Goal: Transaction & Acquisition: Download file/media

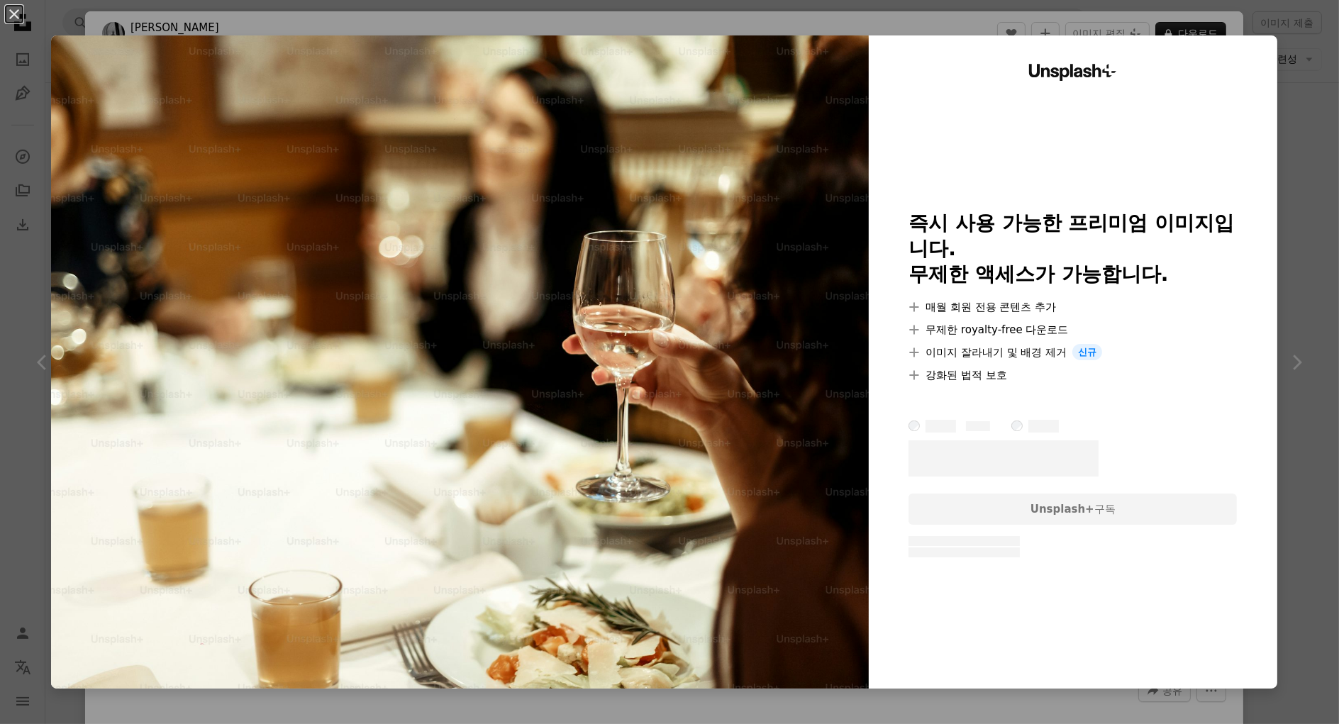
scroll to position [7045, 0]
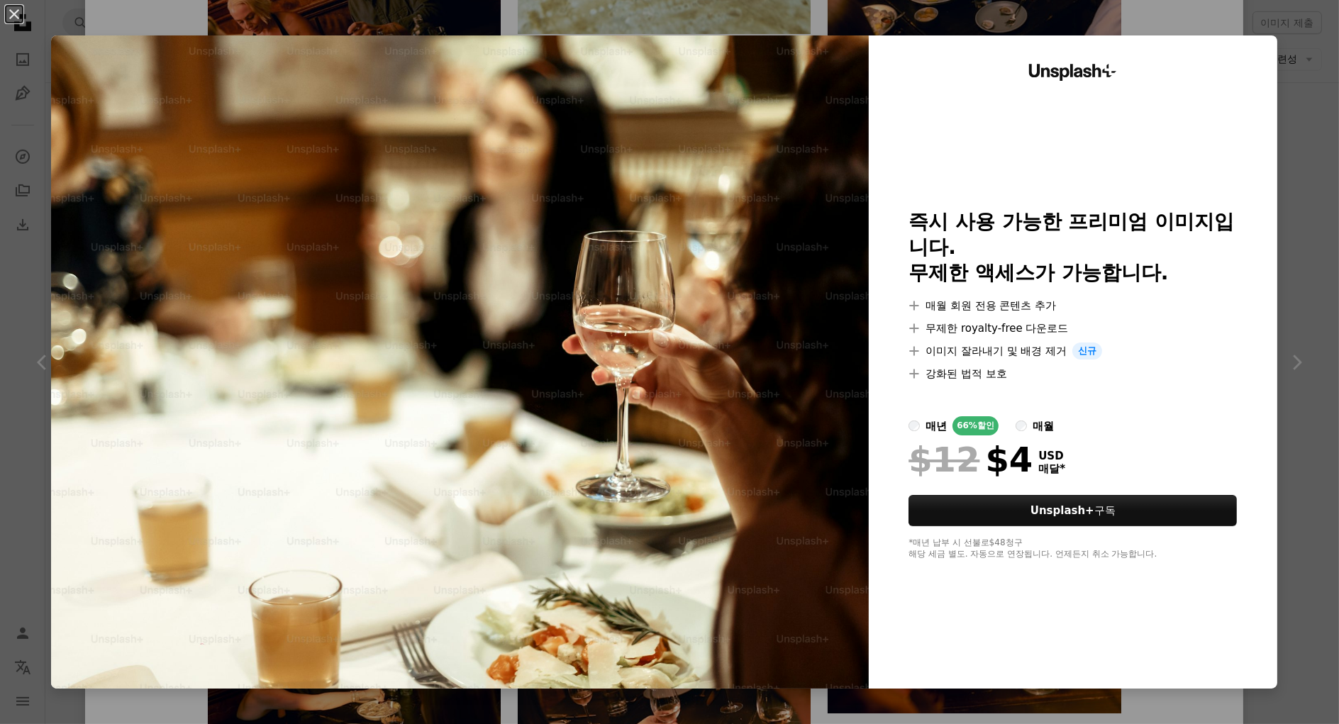
click at [1297, 49] on div "An X shape Unsplash+ 즉시 사용 가능한 프리미엄 이미지입니다. 무제한 액세스가 가능합니다. A plus sign 매월 회원 전…" at bounding box center [669, 362] width 1339 height 724
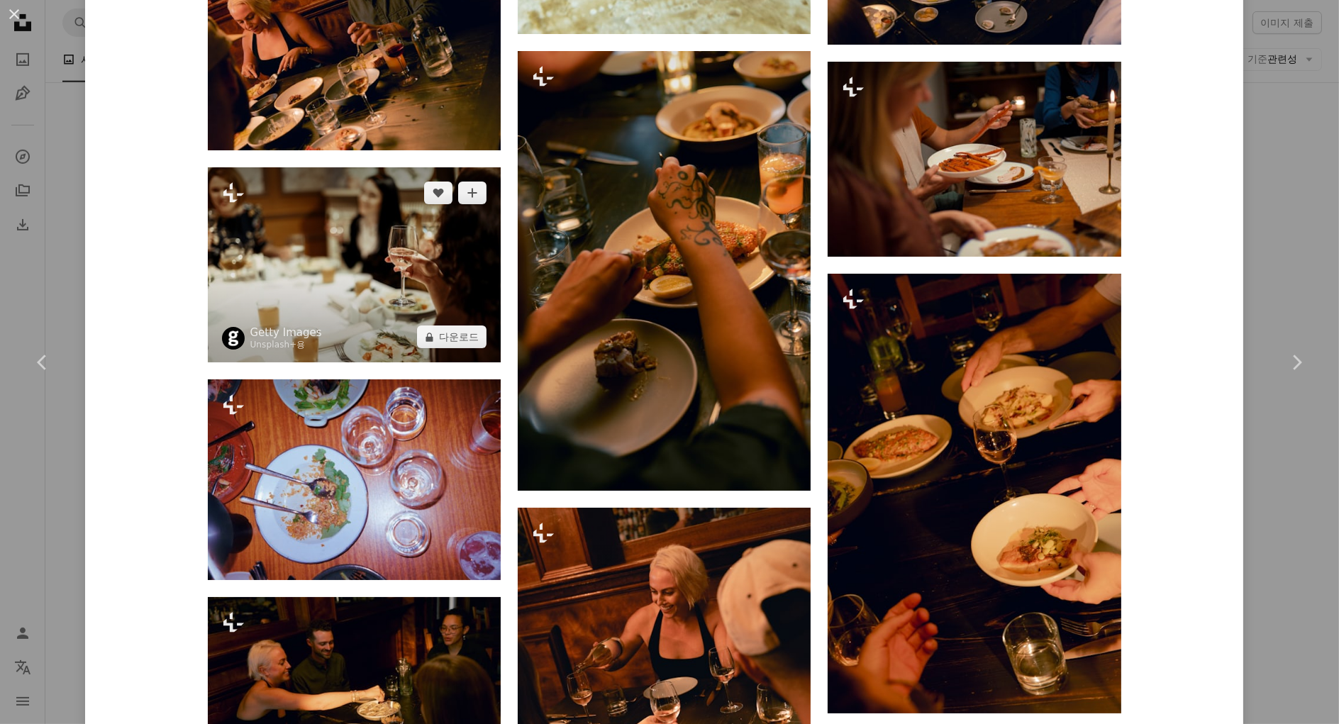
click at [355, 261] on img at bounding box center [354, 264] width 293 height 195
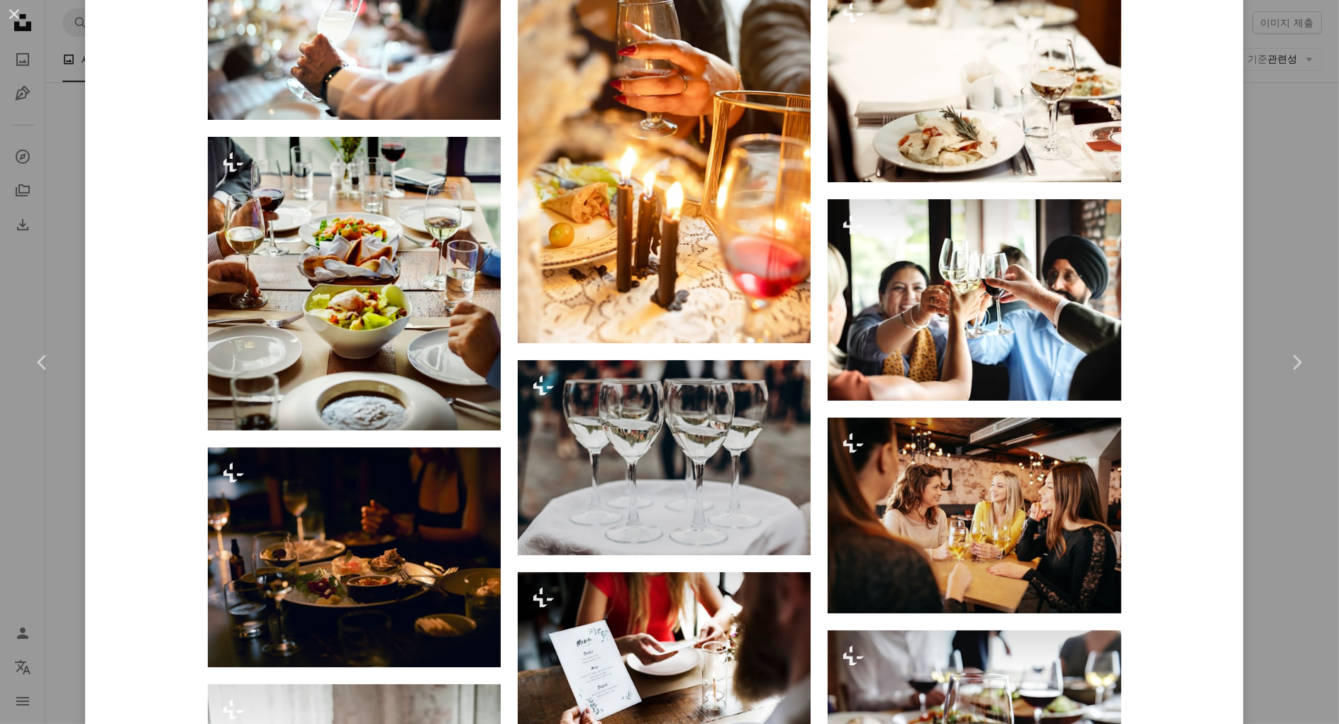
scroll to position [7284, 0]
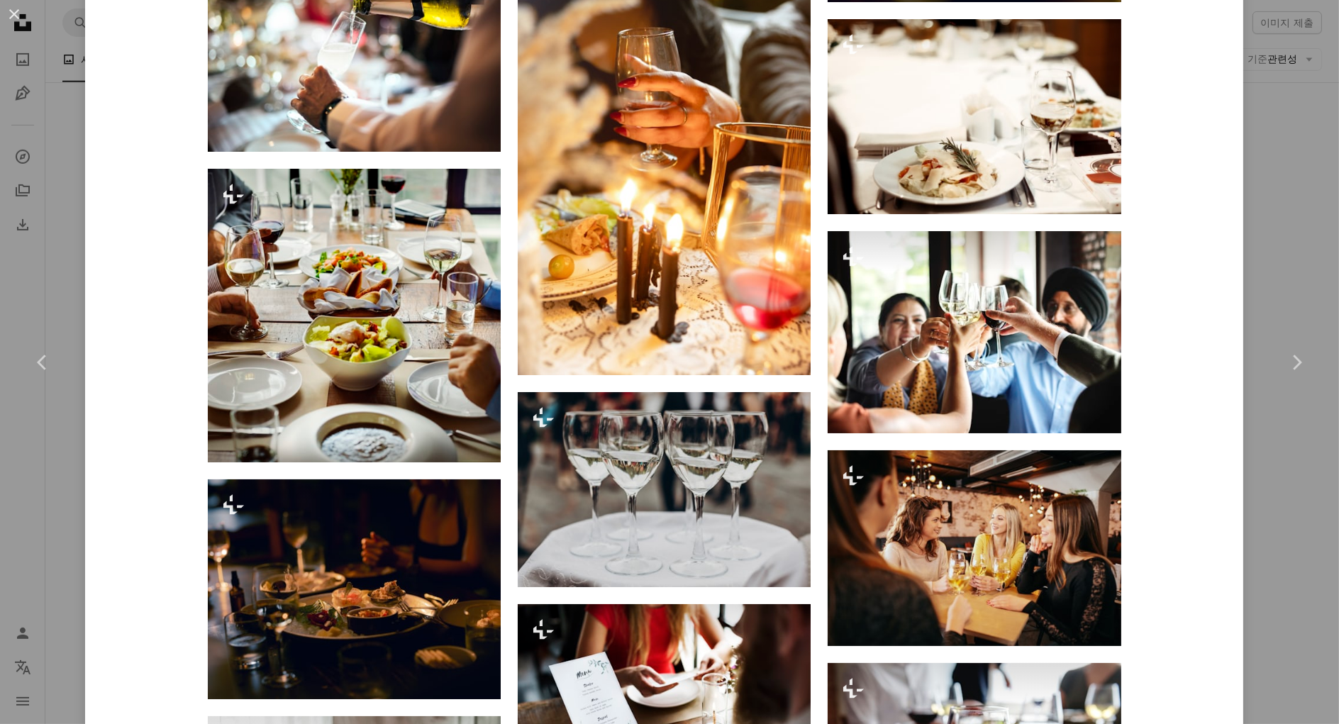
drag, startPoint x: 1327, startPoint y: 636, endPoint x: 1315, endPoint y: 345, distance: 291.0
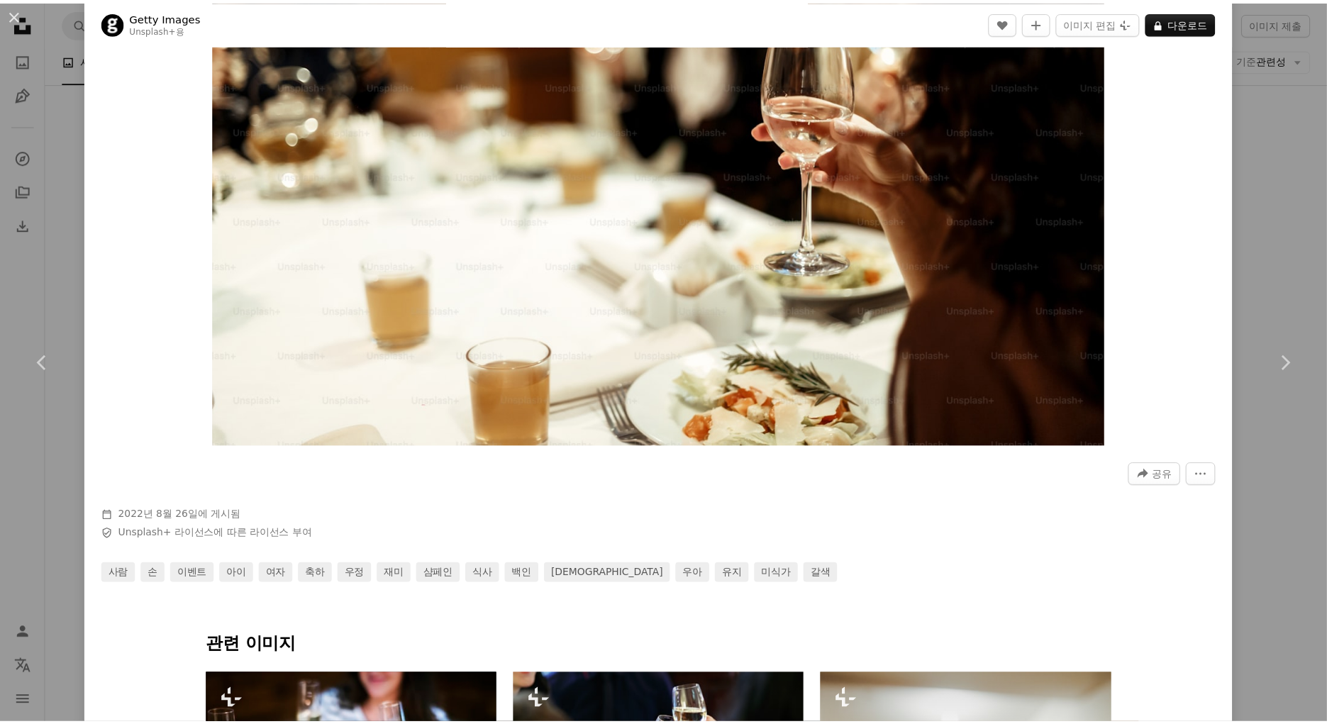
scroll to position [0, 0]
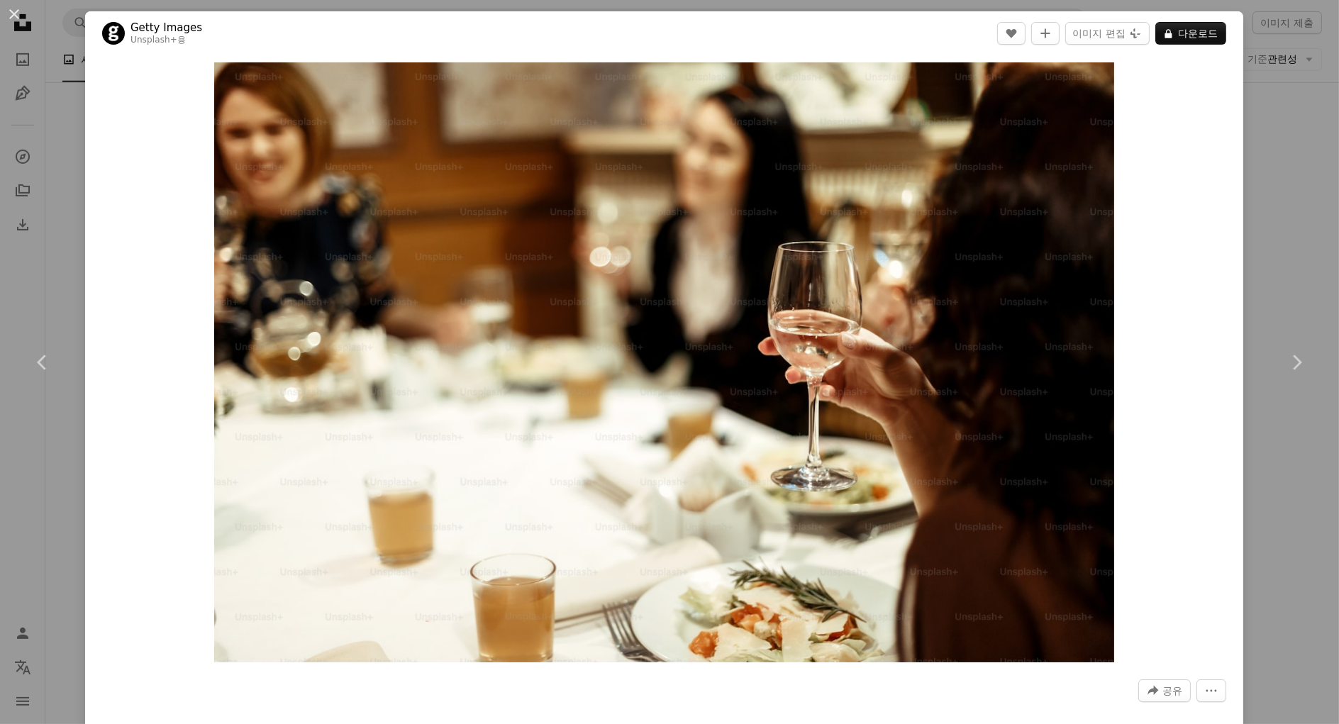
click at [1239, 133] on div "An X shape Chevron left Chevron right Getty Images Unsplash+ 용 A heart A plus s…" at bounding box center [669, 362] width 1339 height 724
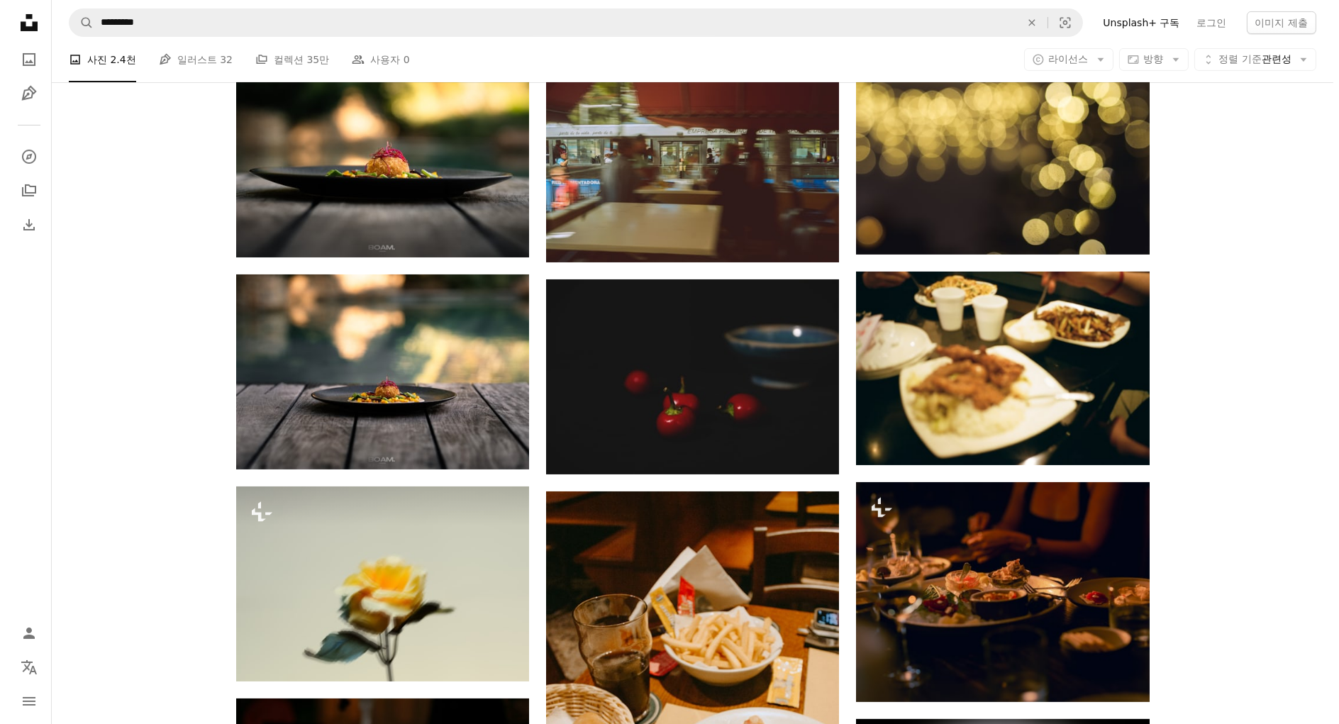
scroll to position [1155, 0]
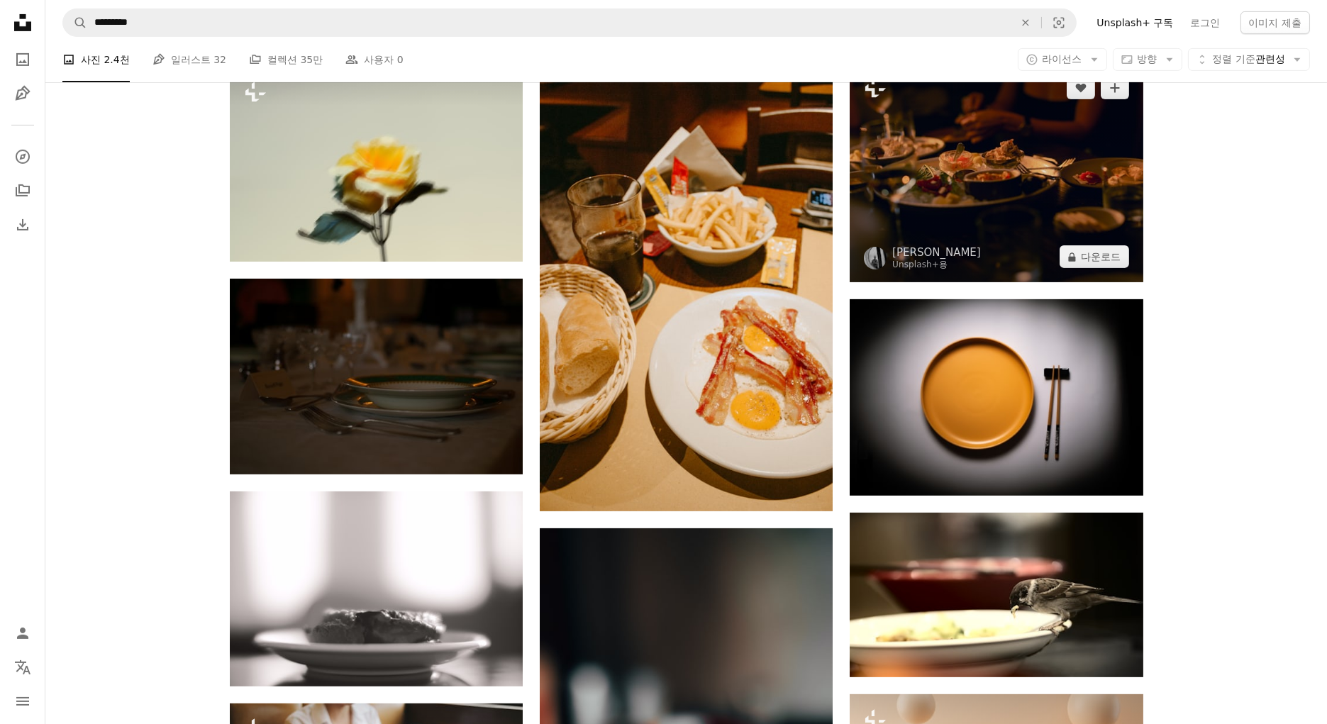
click at [982, 206] on img at bounding box center [996, 172] width 293 height 220
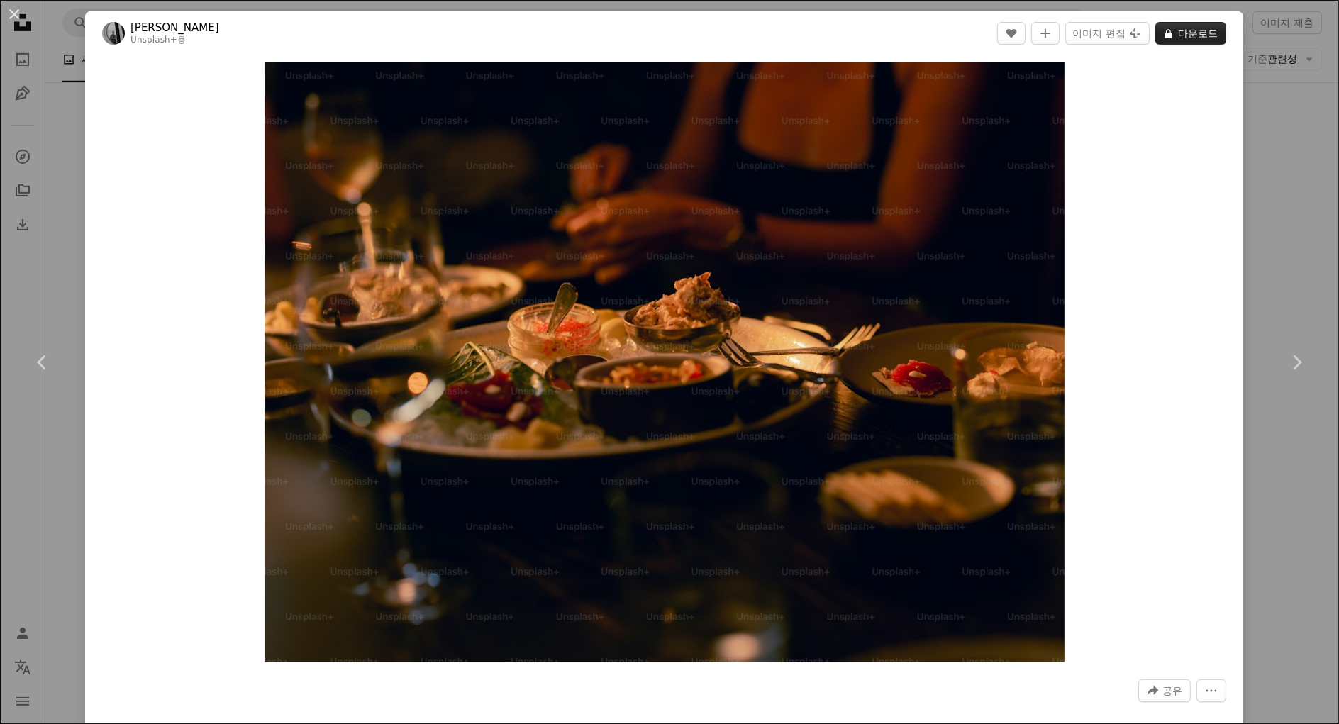
click at [1192, 36] on button "A lock 다운로드" at bounding box center [1190, 33] width 71 height 23
